Goal: Information Seeking & Learning: Learn about a topic

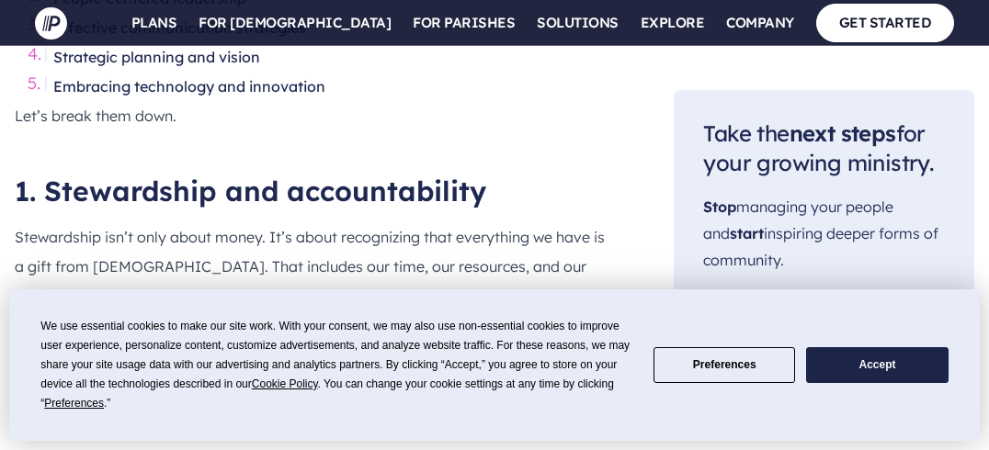
scroll to position [1501, 0]
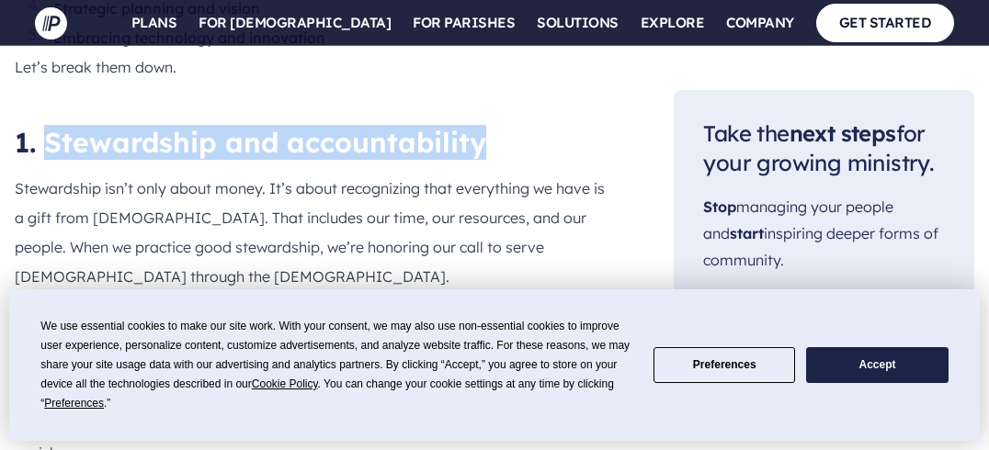
drag, startPoint x: 48, startPoint y: 118, endPoint x: 513, endPoint y: 116, distance: 465.0
click at [513, 126] on h2 "1. Stewardship and accountability" at bounding box center [315, 142] width 600 height 33
copy h2 "Stewardship and accountability"
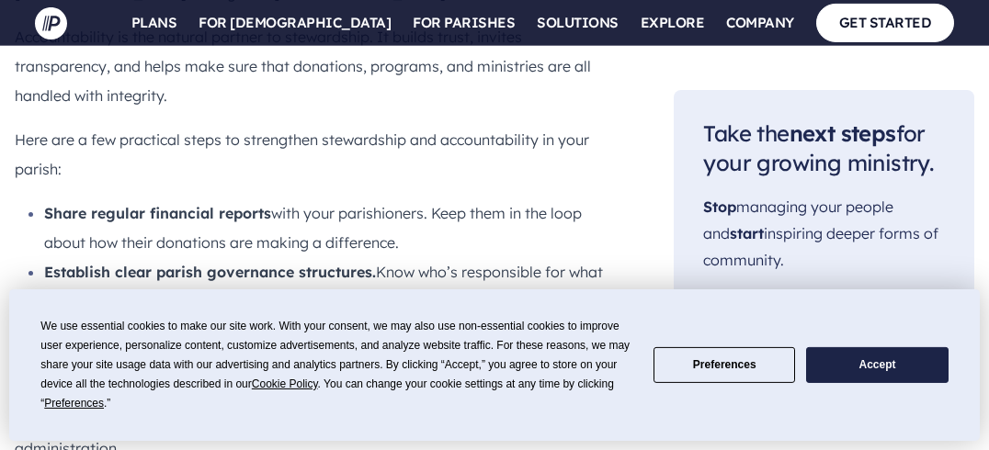
scroll to position [1792, 0]
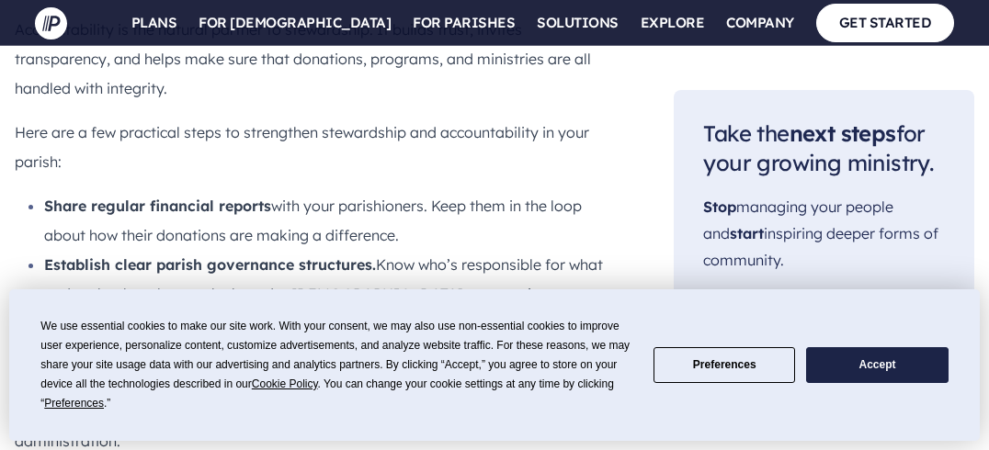
drag, startPoint x: 50, startPoint y: 142, endPoint x: 586, endPoint y: 289, distance: 556.2
click at [586, 289] on ul "Share regular financial reports with your parishioners. Keep them in the loop a…" at bounding box center [315, 279] width 600 height 176
copy ul "hare regular financial reports with your parishioners. Keep them in the loop ab…"
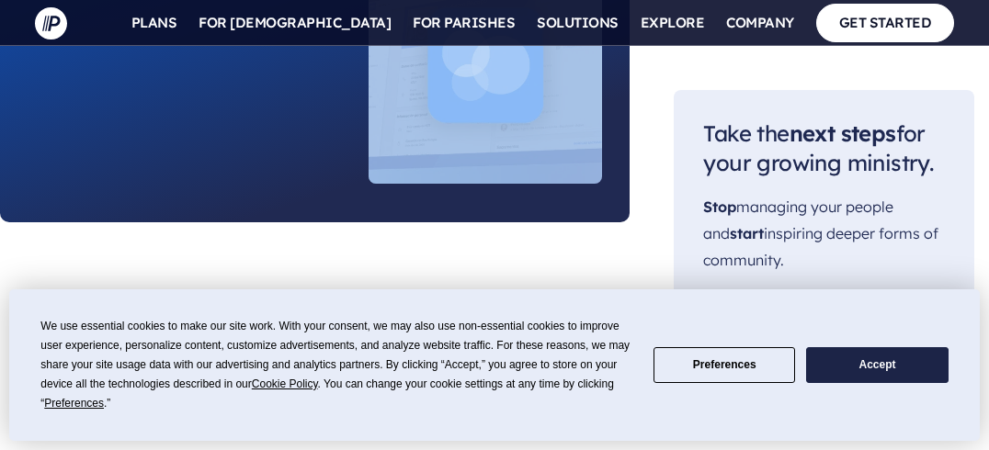
scroll to position [2597, 0]
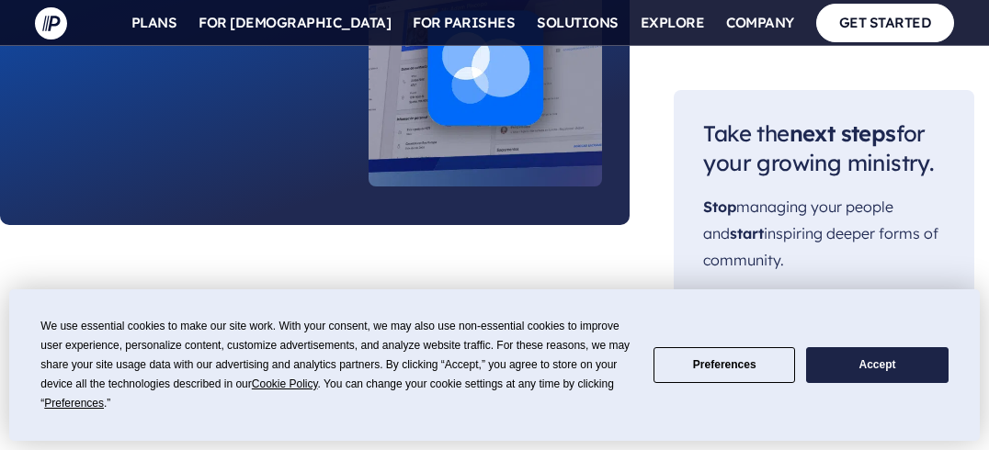
drag, startPoint x: 46, startPoint y: 85, endPoint x: 454, endPoint y: 267, distance: 446.7
click at [454, 297] on h2 "2. People-centered leadership" at bounding box center [315, 313] width 600 height 33
copy h2 "People-centered leadership"
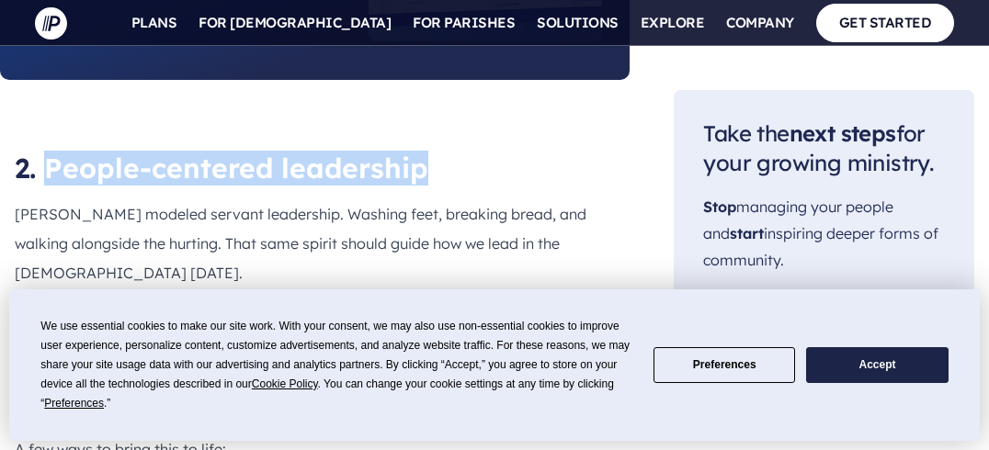
scroll to position [2791, 0]
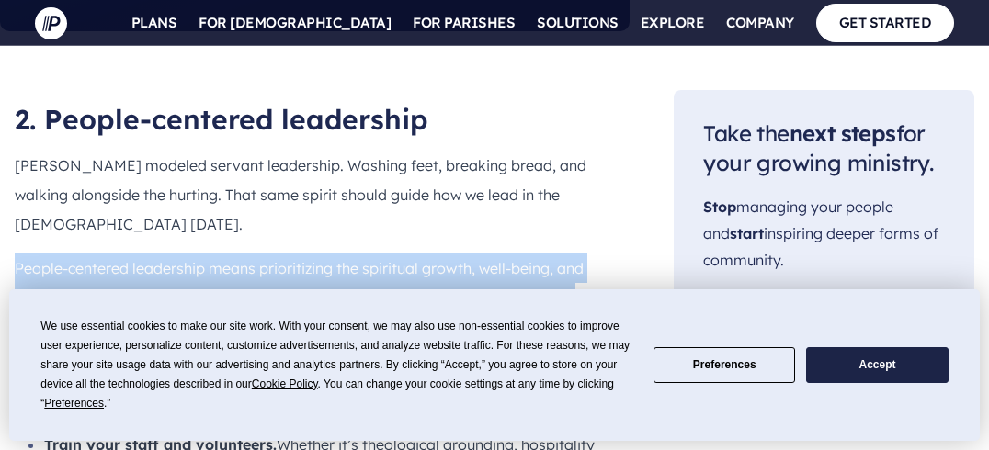
drag, startPoint x: 19, startPoint y: 178, endPoint x: 125, endPoint y: 280, distance: 146.9
click at [125, 280] on p "People-centered leadership means prioritizing the spiritual growth, well-being,…" at bounding box center [315, 313] width 600 height 118
copy p "People-centered leadership means prioritizing the spiritual growth, well-being,…"
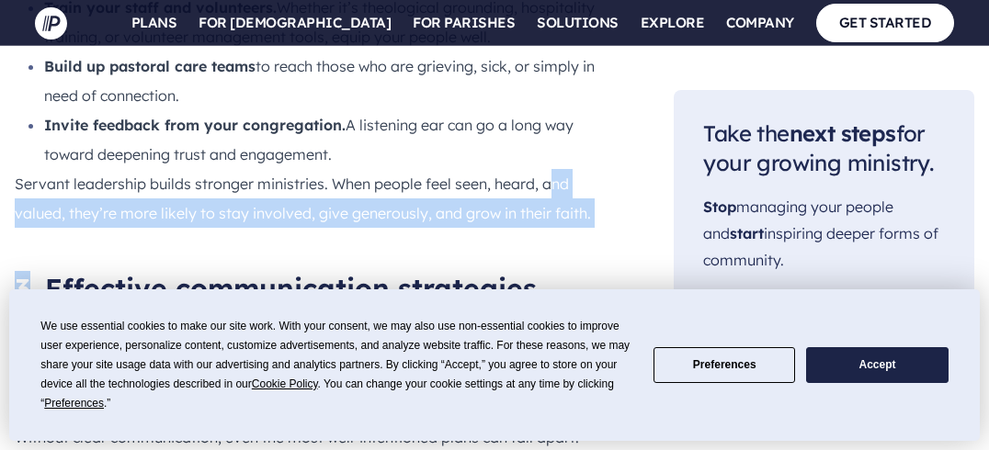
scroll to position [3226, 0]
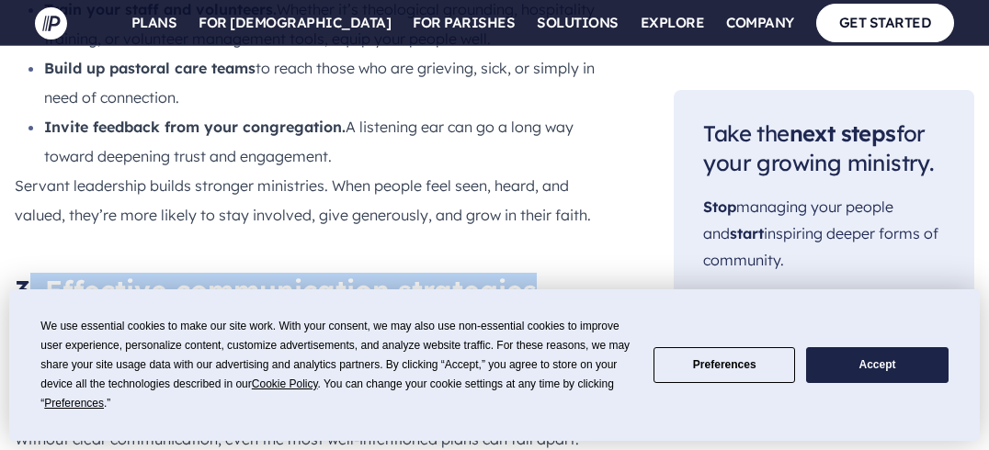
drag, startPoint x: 24, startPoint y: 105, endPoint x: 555, endPoint y: 189, distance: 537.8
click at [555, 274] on h2 "3. Effective communication strategies" at bounding box center [315, 290] width 600 height 33
copy h2 ". Effective communication strategies"
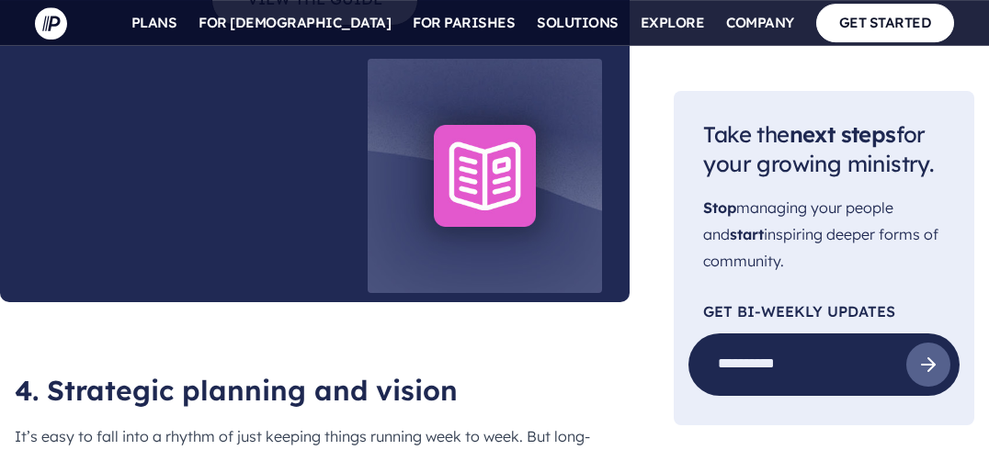
scroll to position [4342, 0]
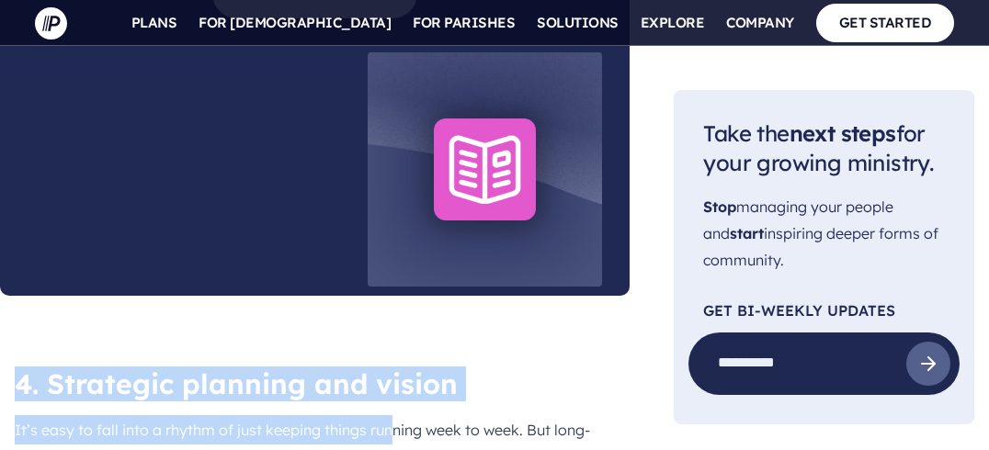
drag, startPoint x: 22, startPoint y: 233, endPoint x: 401, endPoint y: 262, distance: 379.7
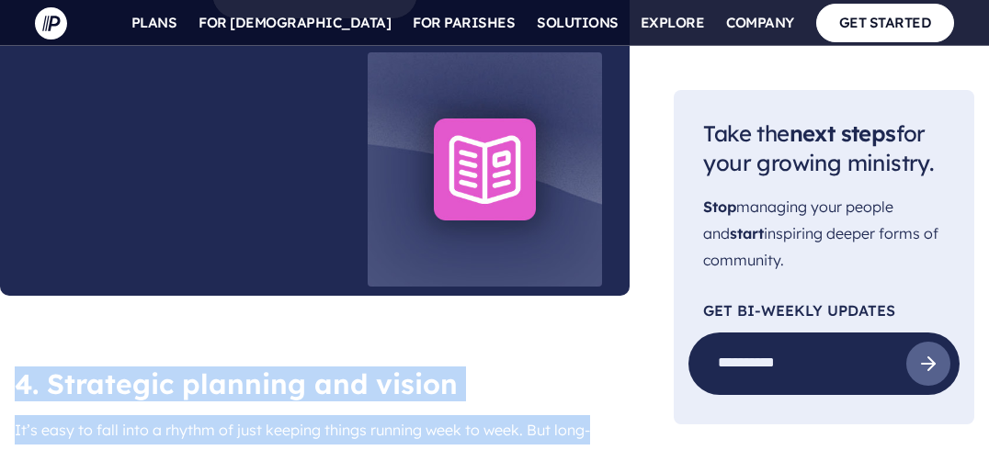
copy div "4. Strategic planning and vision It’s easy to fall into a rhythm of just keepin…"
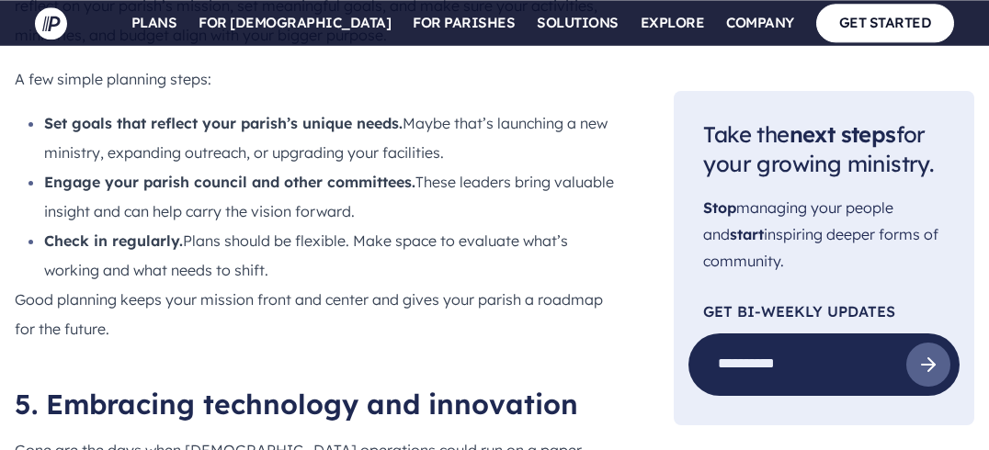
scroll to position [4876, 0]
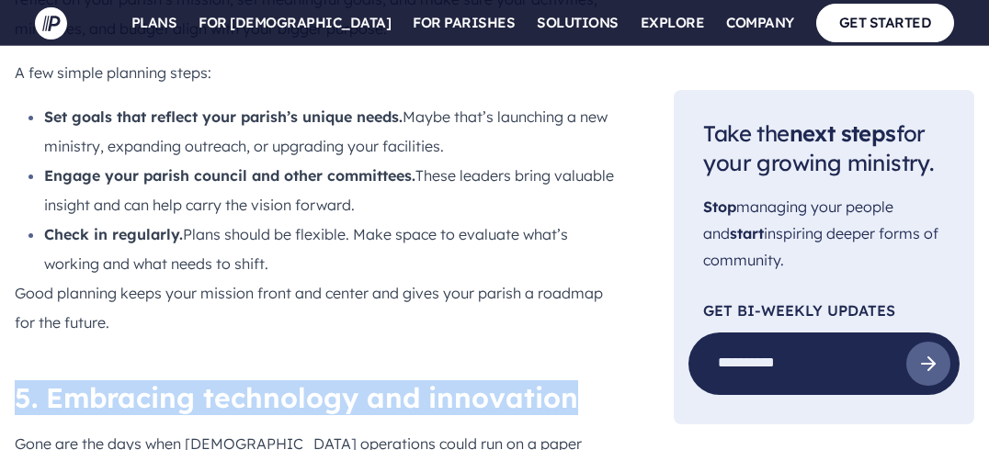
drag, startPoint x: 22, startPoint y: 255, endPoint x: 594, endPoint y: 257, distance: 571.6
click at [594, 381] on h2 "5. Embracing technology and innovation" at bounding box center [315, 397] width 600 height 33
copy h2 "5. Embracing technology and innovation"
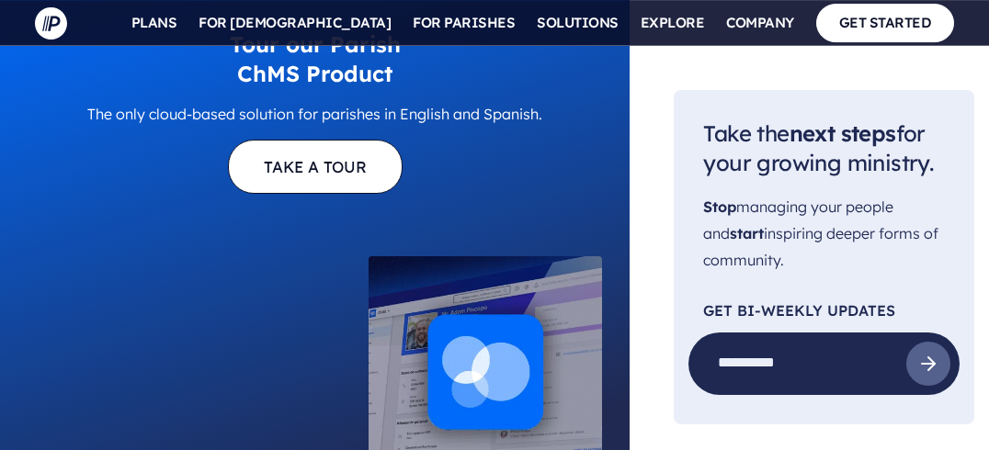
scroll to position [6380, 0]
